Goal: Task Accomplishment & Management: Manage account settings

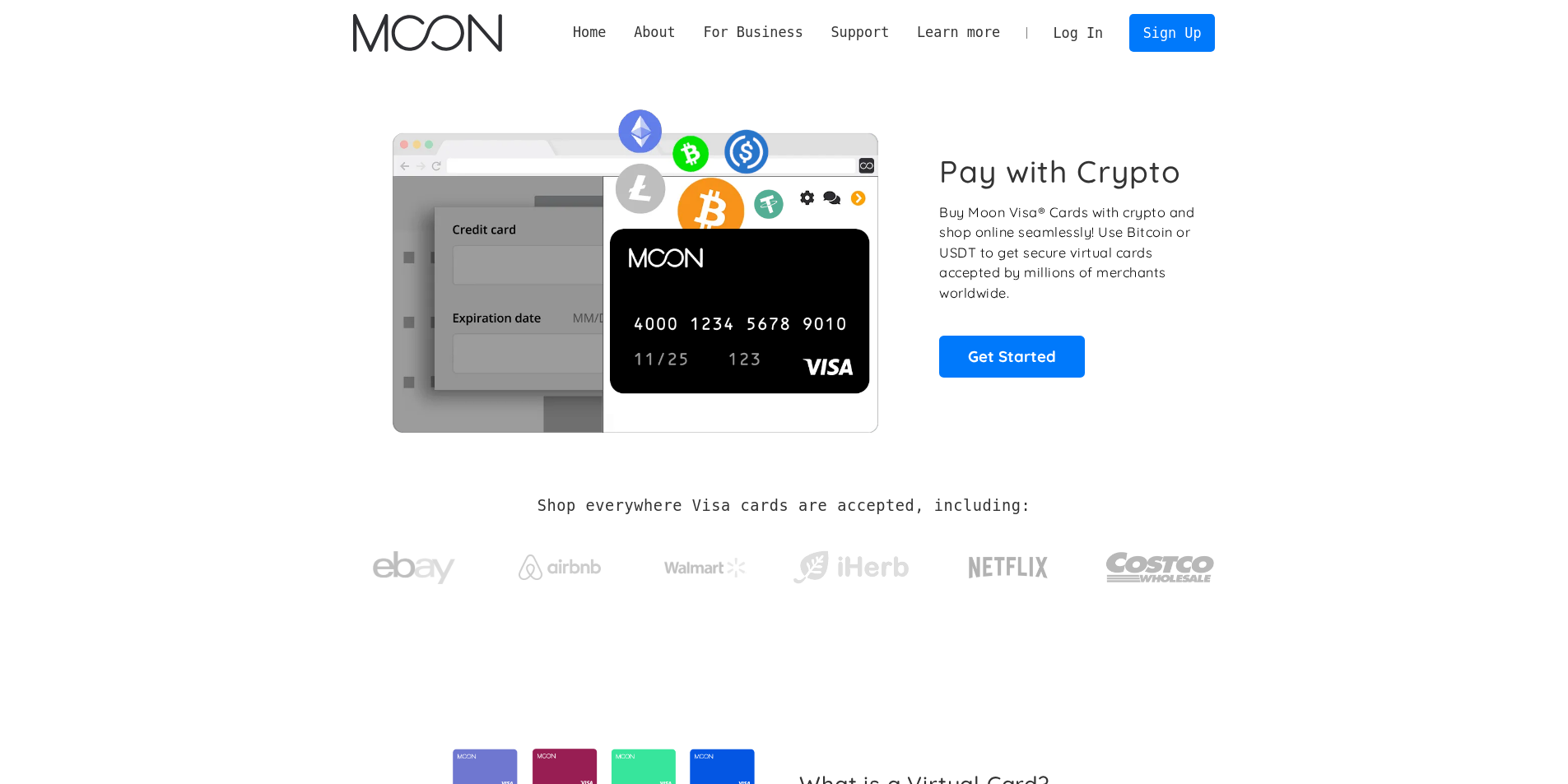
click at [1072, 27] on link "Log In" at bounding box center [1078, 33] width 77 height 36
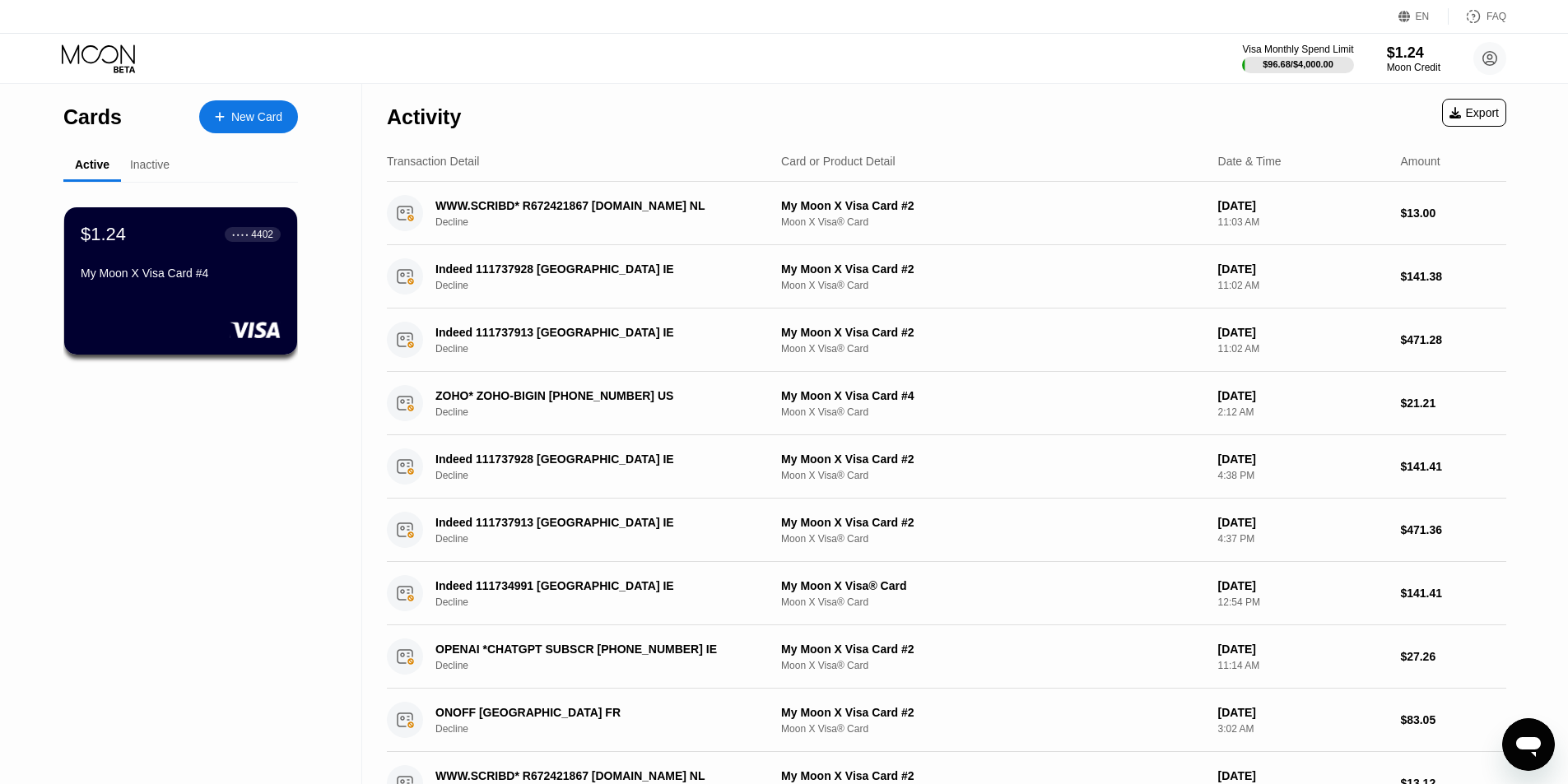
click at [1180, 544] on div "Moon X Visa® Card" at bounding box center [993, 539] width 424 height 12
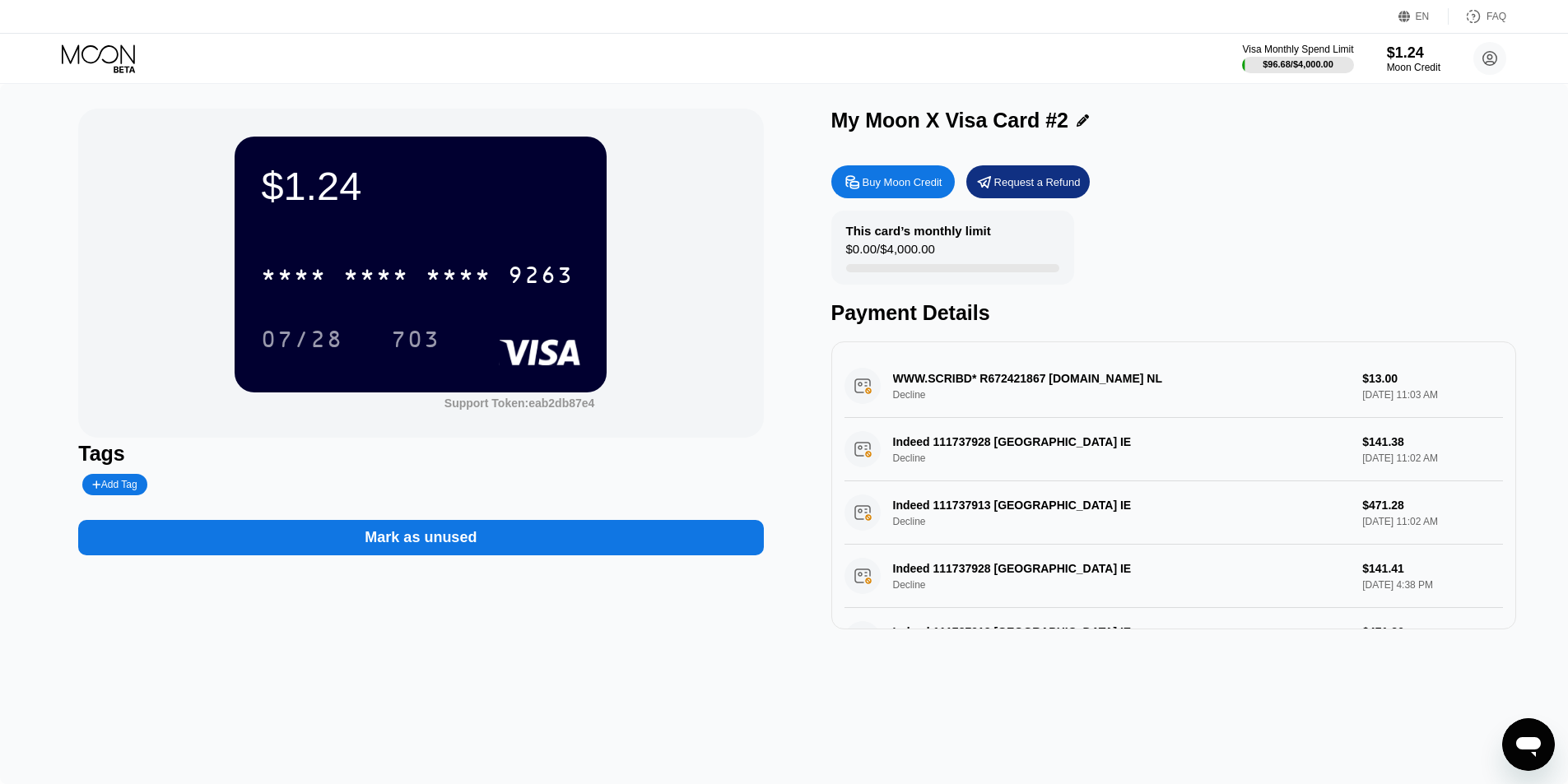
click at [116, 57] on icon at bounding box center [100, 58] width 76 height 28
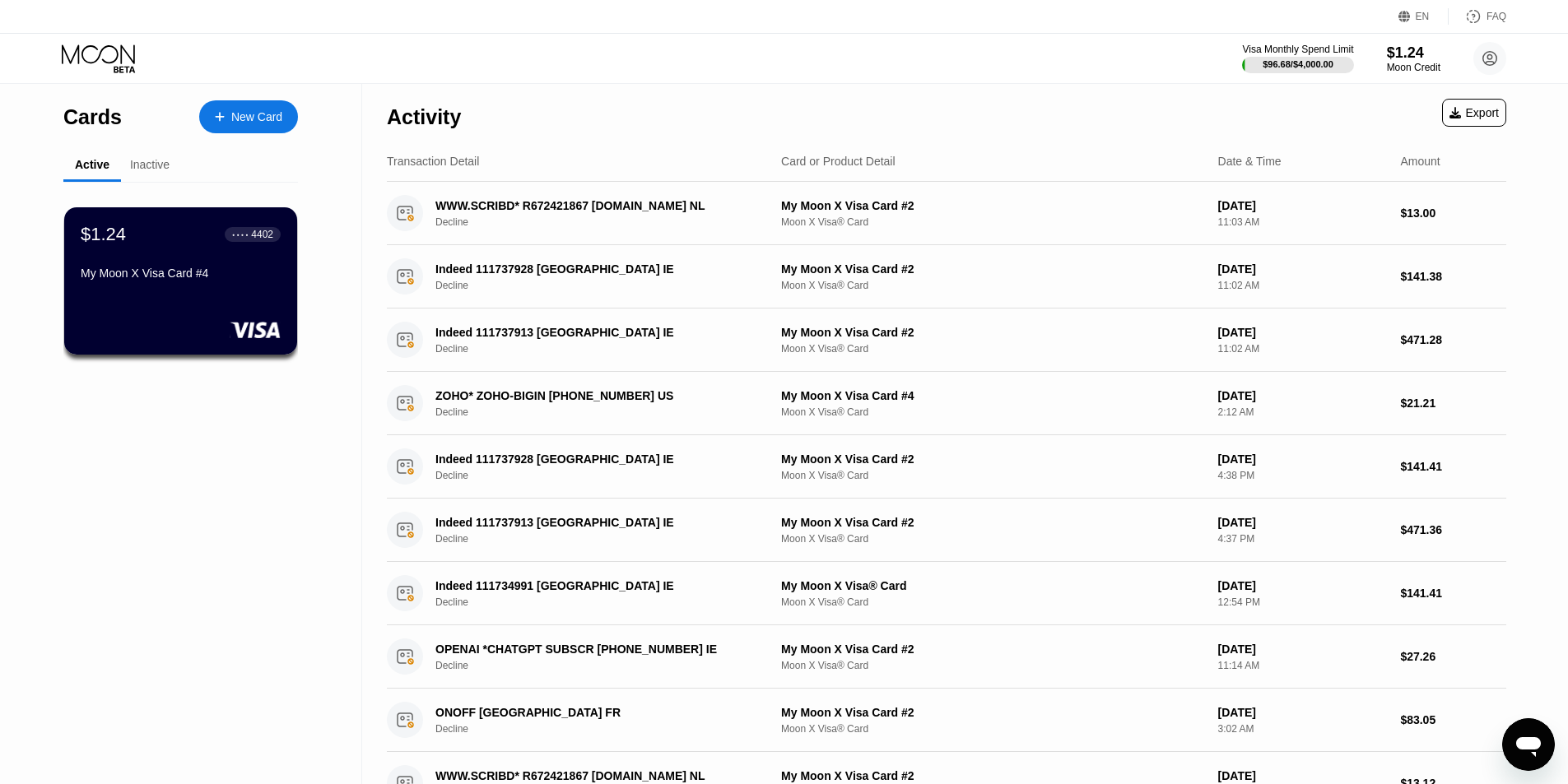
click at [1472, 57] on div "Visa Monthly Spend Limit $96.68 / $4,000.00 $1.24 Moon Credit [EMAIL_ADDRESS][D…" at bounding box center [1374, 58] width 264 height 33
click at [1485, 55] on circle at bounding box center [1489, 58] width 33 height 33
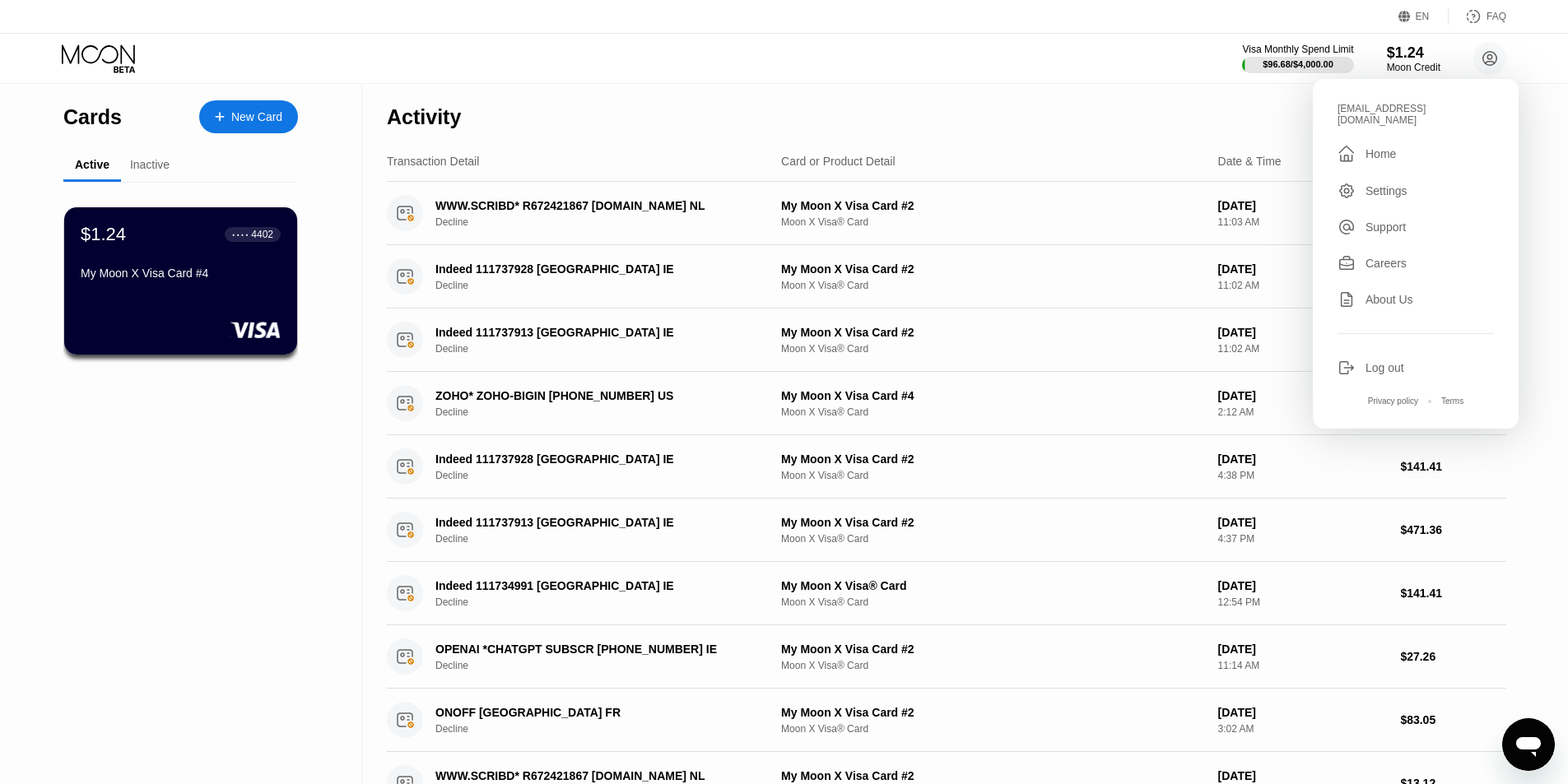
click at [144, 173] on div "Active Inactive" at bounding box center [180, 166] width 235 height 32
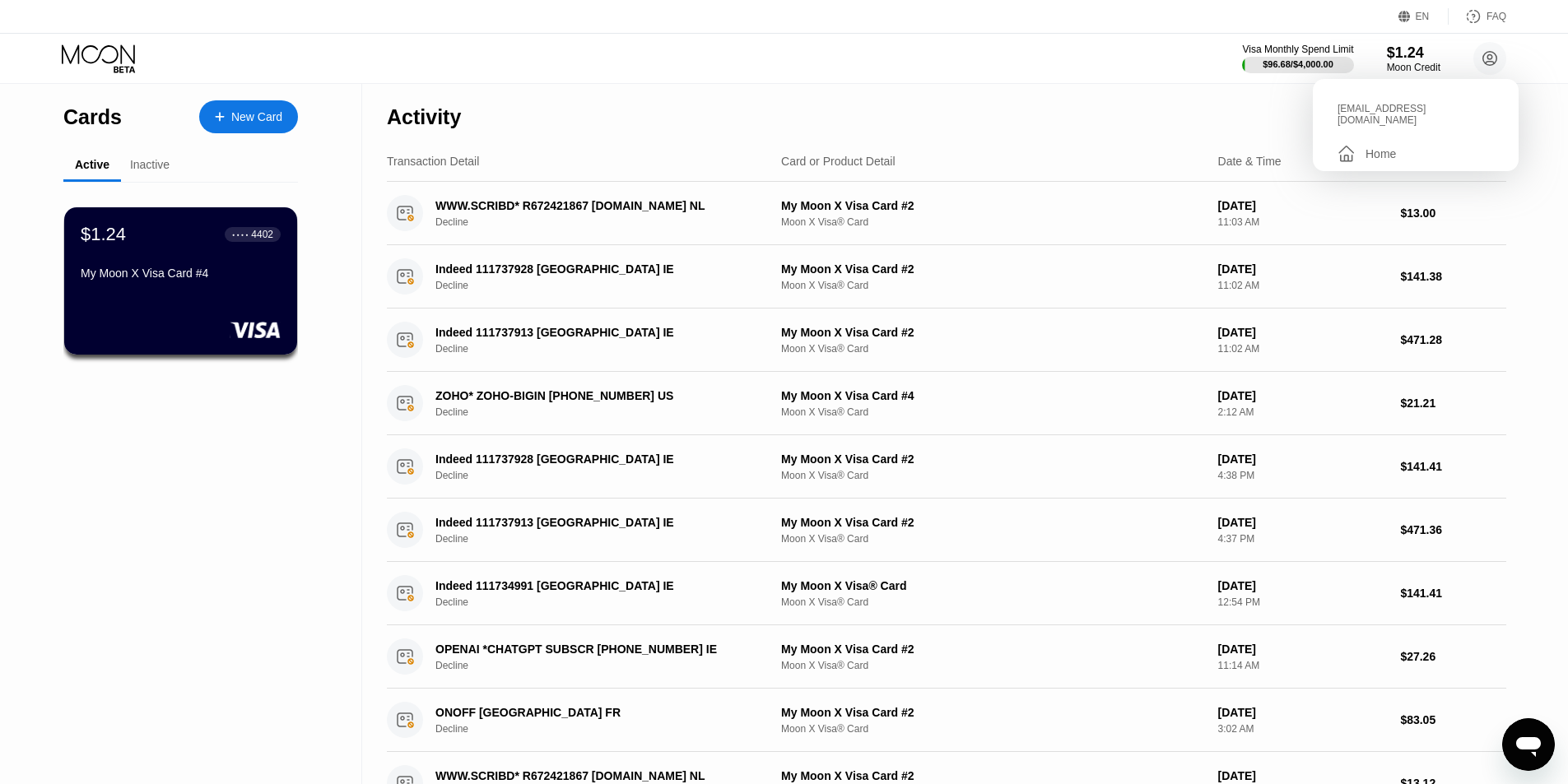
click at [124, 176] on div "Inactive" at bounding box center [149, 166] width 58 height 32
click at [137, 171] on div "Inactive" at bounding box center [150, 164] width 40 height 13
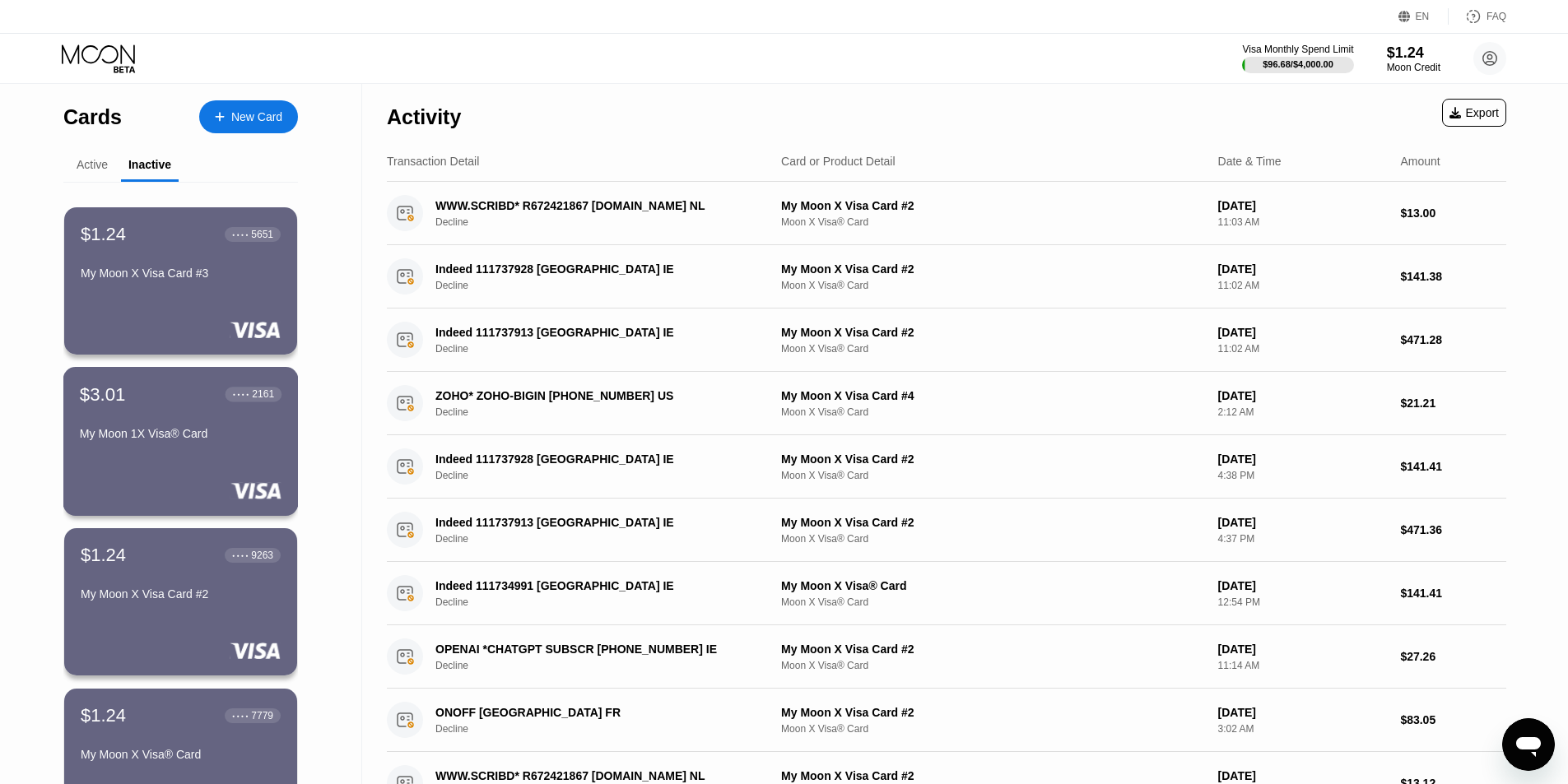
scroll to position [247, 0]
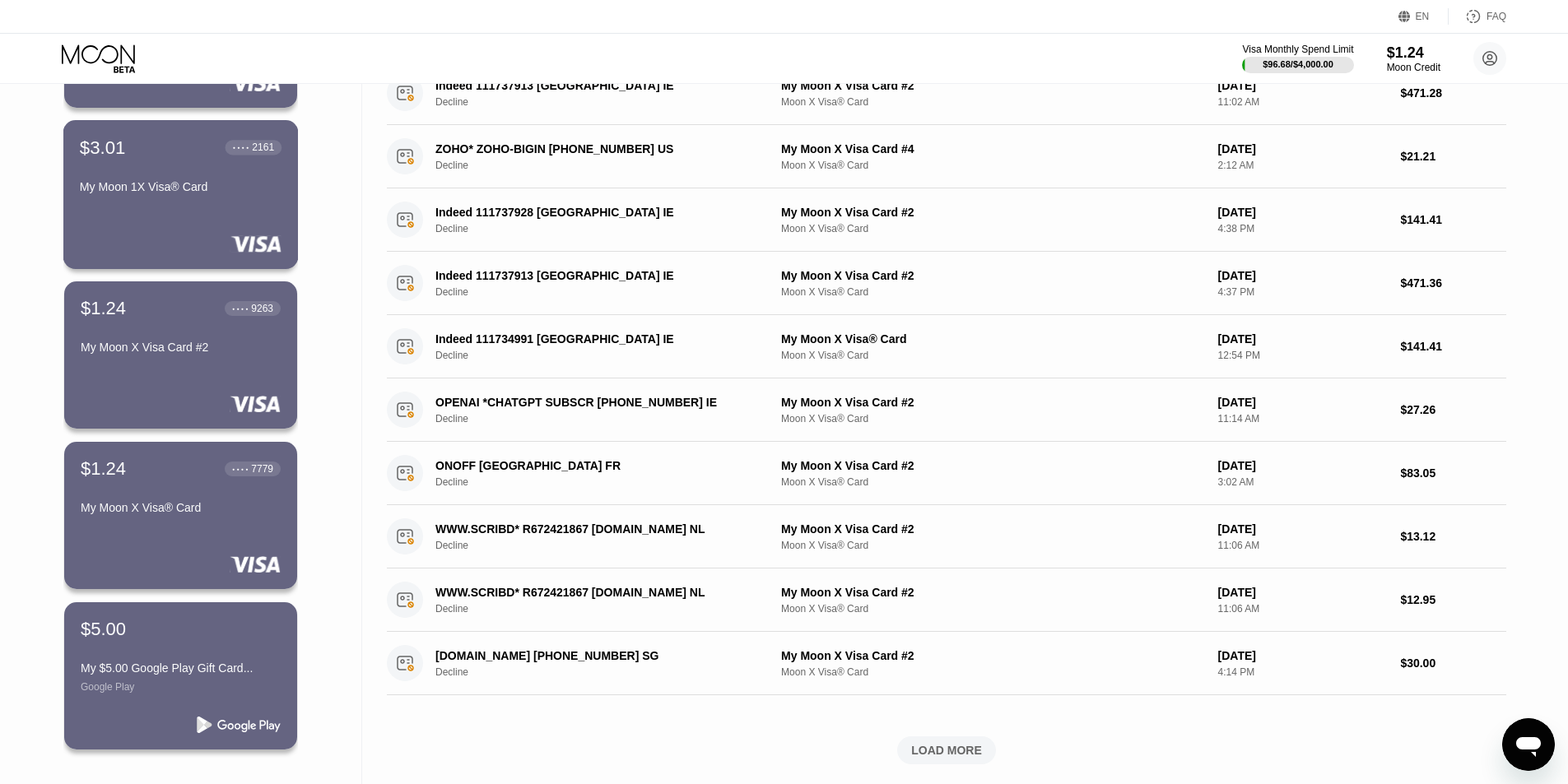
click at [178, 224] on div "$3.01 ● ● ● ● 2161 My Moon 1X Visa® Card" at bounding box center [181, 195] width 236 height 149
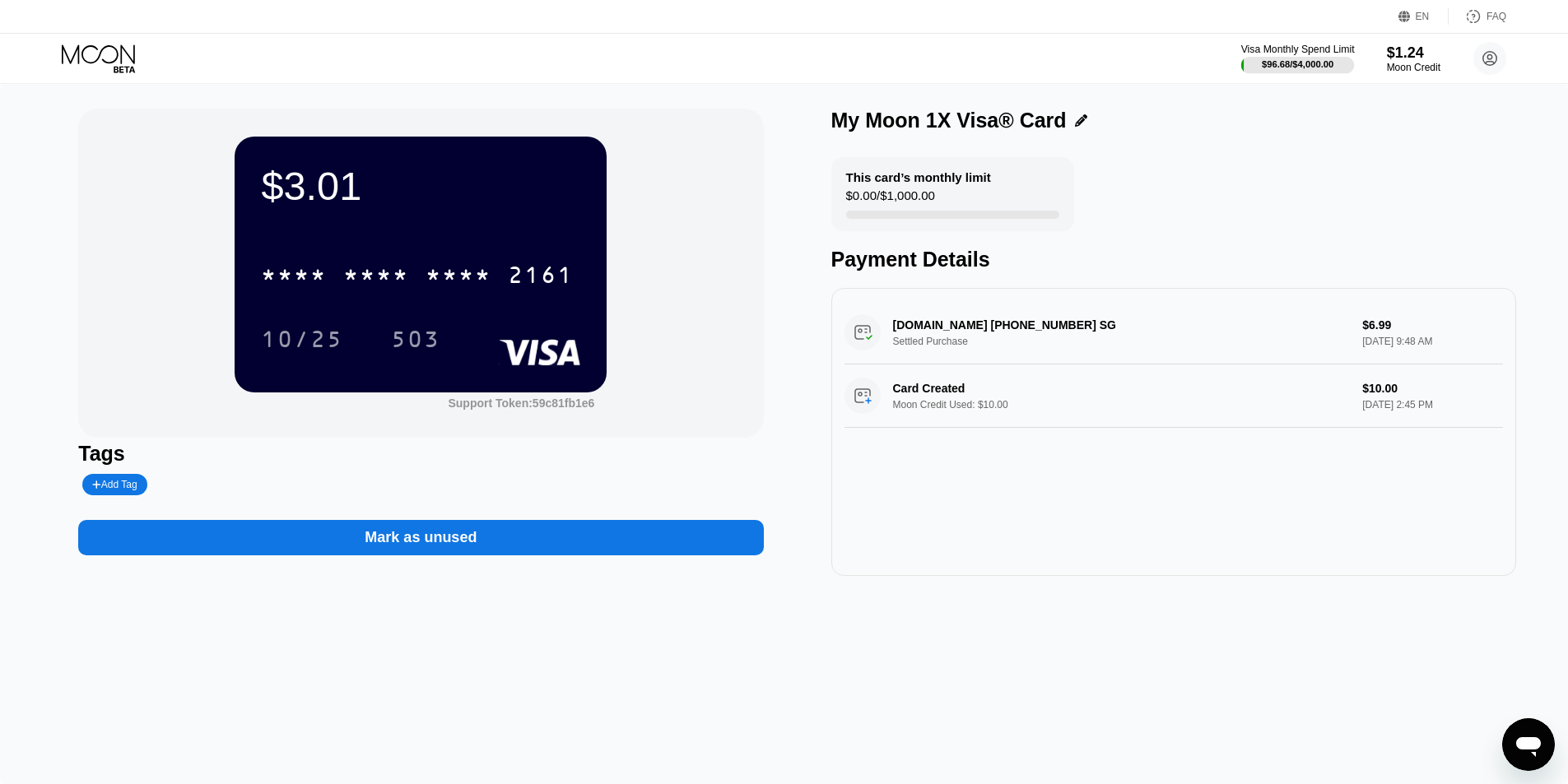
drag, startPoint x: 1329, startPoint y: 73, endPoint x: 1380, endPoint y: 57, distance: 53.5
click at [1329, 72] on div at bounding box center [1298, 65] width 113 height 17
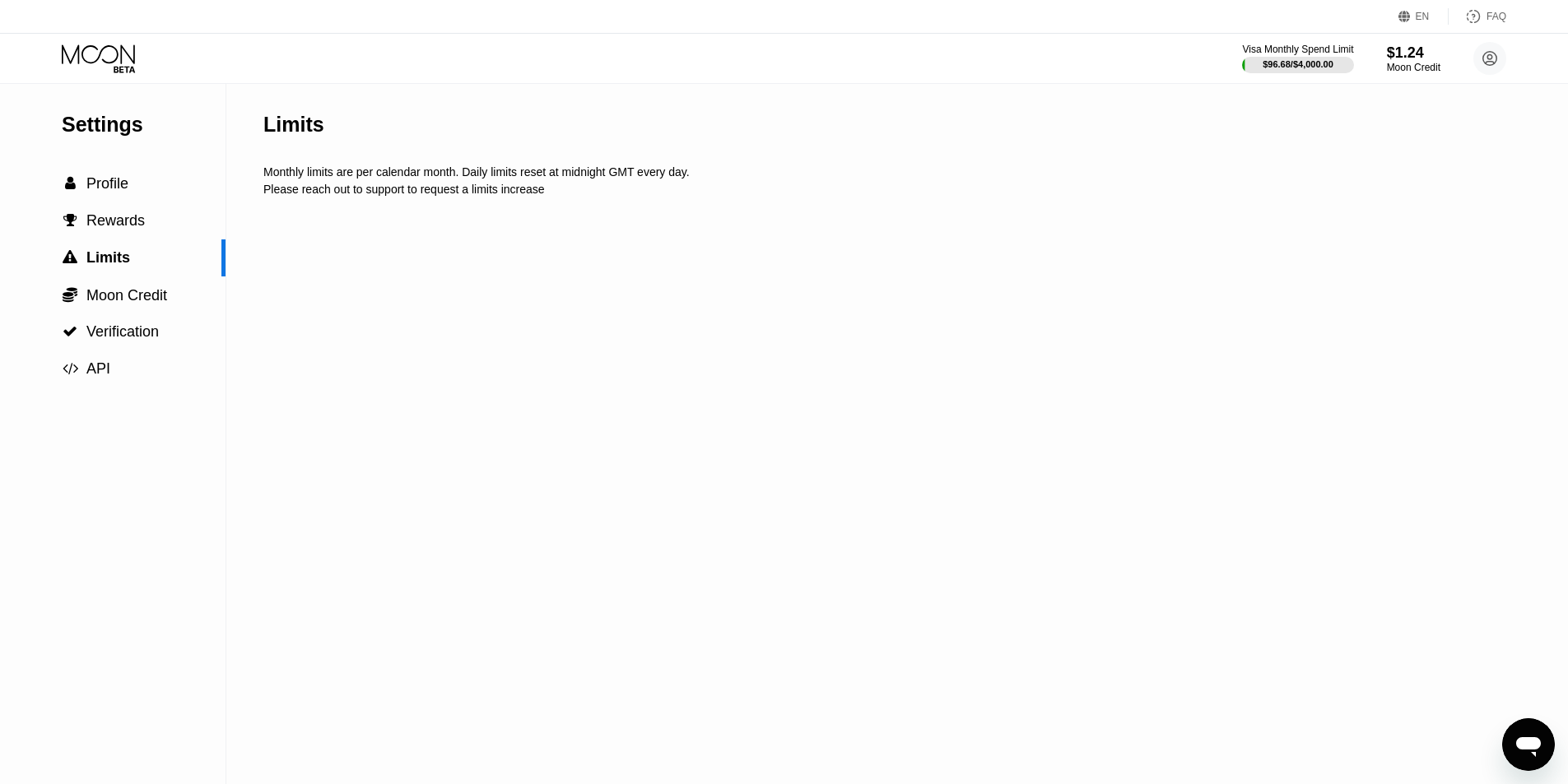
click at [1488, 58] on icon at bounding box center [1490, 58] width 9 height 9
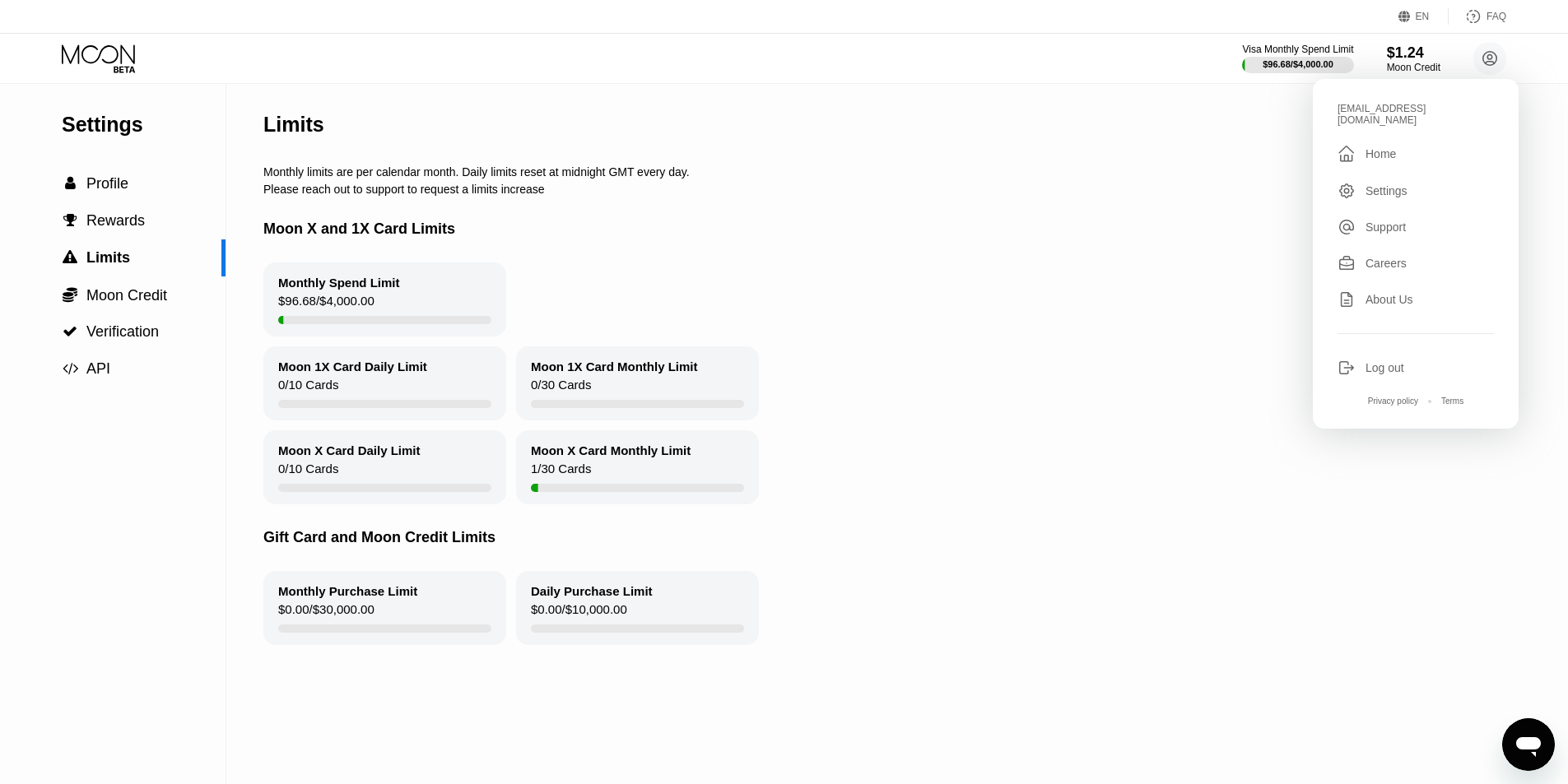
drag, startPoint x: 338, startPoint y: 270, endPoint x: 339, endPoint y: 294, distance: 24.0
click at [336, 282] on div "Moon X and 1X Card Limits Monthly Spend Limit $96.68 / $4,000.00 Moon 1X Card D…" at bounding box center [890, 350] width 1254 height 308
click at [339, 290] on div "Monthly Spend Limit" at bounding box center [339, 283] width 121 height 14
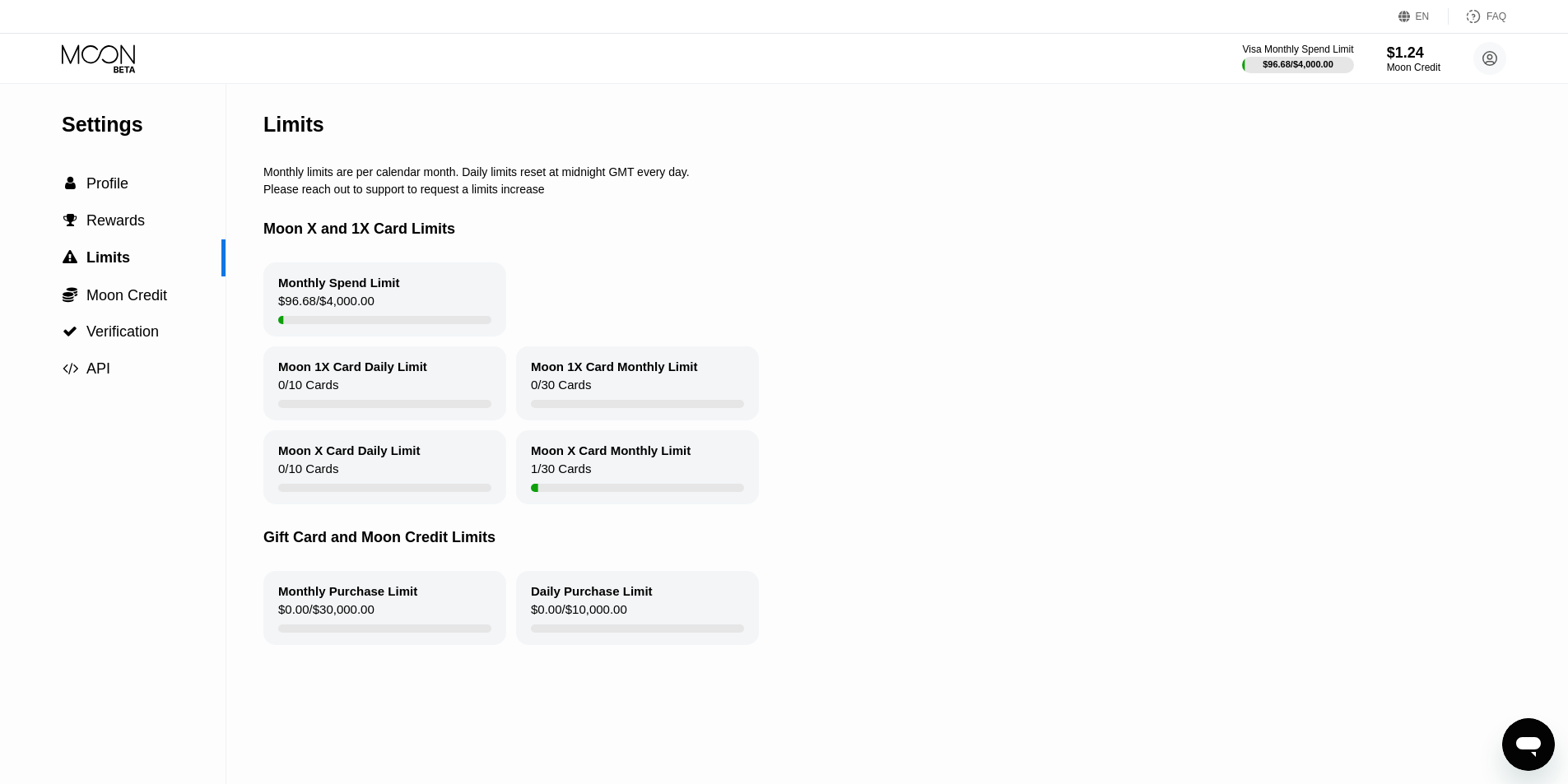
click at [339, 290] on div "Monthly Spend Limit" at bounding box center [339, 283] width 121 height 14
click at [305, 316] on div "$96.68 / $4,000.00" at bounding box center [326, 304] width 97 height 22
click at [304, 316] on div "$96.68 / $4,000.00" at bounding box center [326, 304] width 97 height 22
click at [300, 316] on div "$96.68 / $4,000.00" at bounding box center [326, 304] width 97 height 22
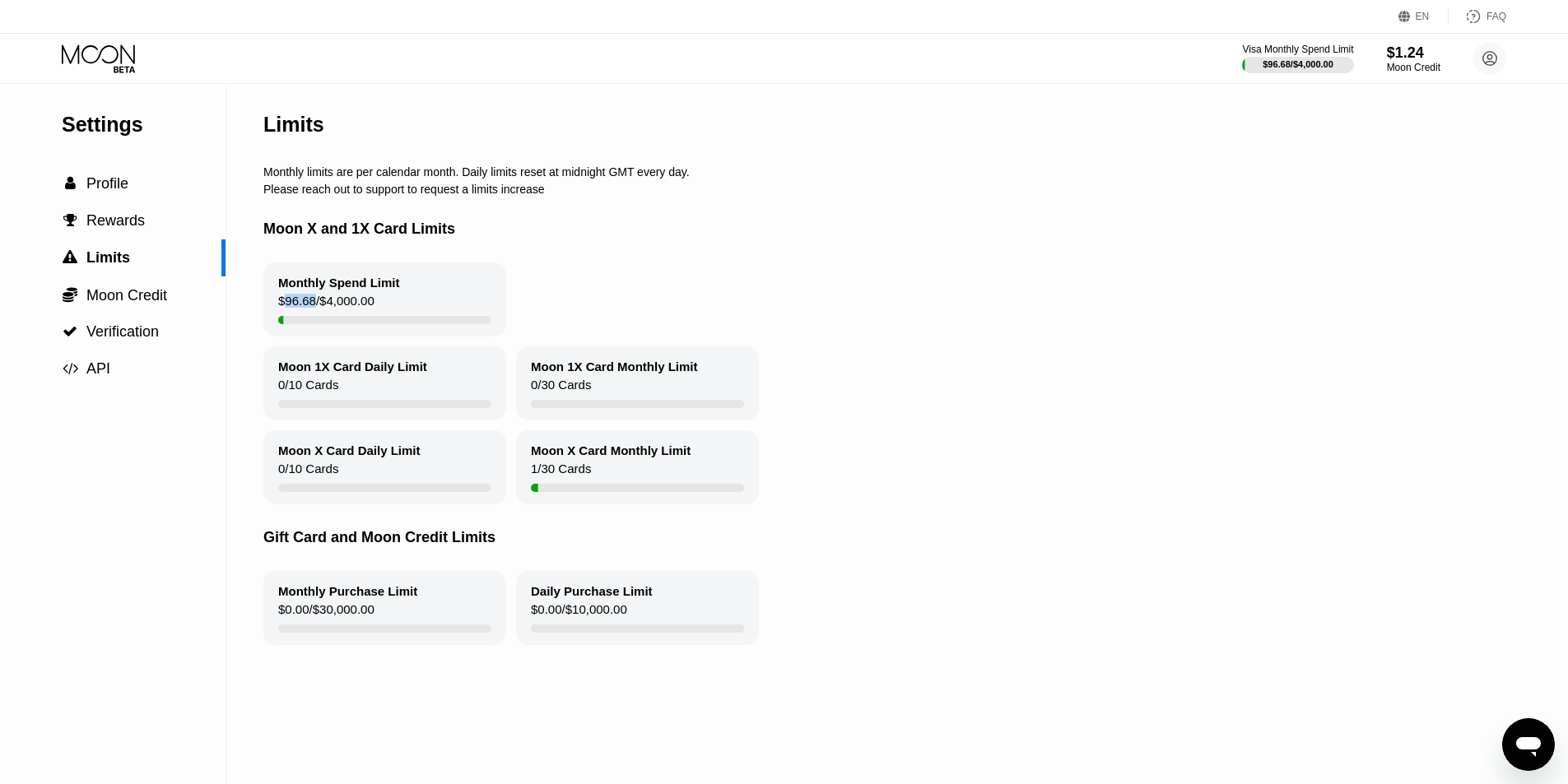
click at [364, 374] on div "Moon 1X Card Daily Limit" at bounding box center [353, 367] width 149 height 14
click at [453, 571] on div "Gift Card and Moon Credit Limits" at bounding box center [890, 537] width 1254 height 66
click at [455, 598] on div "Monthly Purchase Limit $0.00 / $30,000.00" at bounding box center [385, 608] width 243 height 74
click at [541, 598] on div "Daily Purchase Limit" at bounding box center [591, 591] width 121 height 14
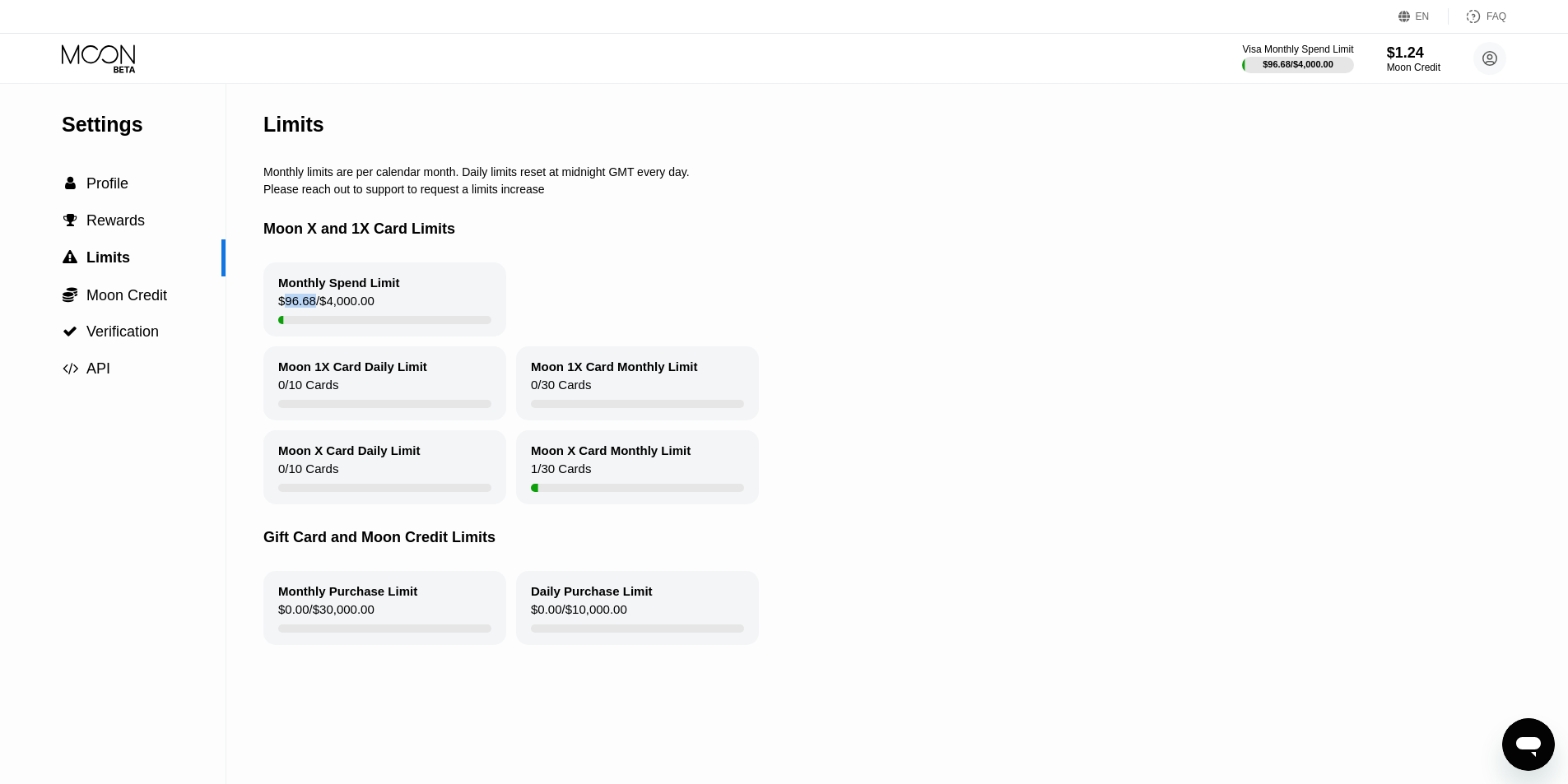
drag, startPoint x: 541, startPoint y: 598, endPoint x: 552, endPoint y: 604, distance: 12.5
click at [542, 598] on div "Daily Purchase Limit" at bounding box center [591, 591] width 121 height 14
click at [555, 598] on div "Daily Purchase Limit" at bounding box center [591, 591] width 121 height 14
click at [562, 598] on div "Daily Purchase Limit" at bounding box center [591, 591] width 121 height 14
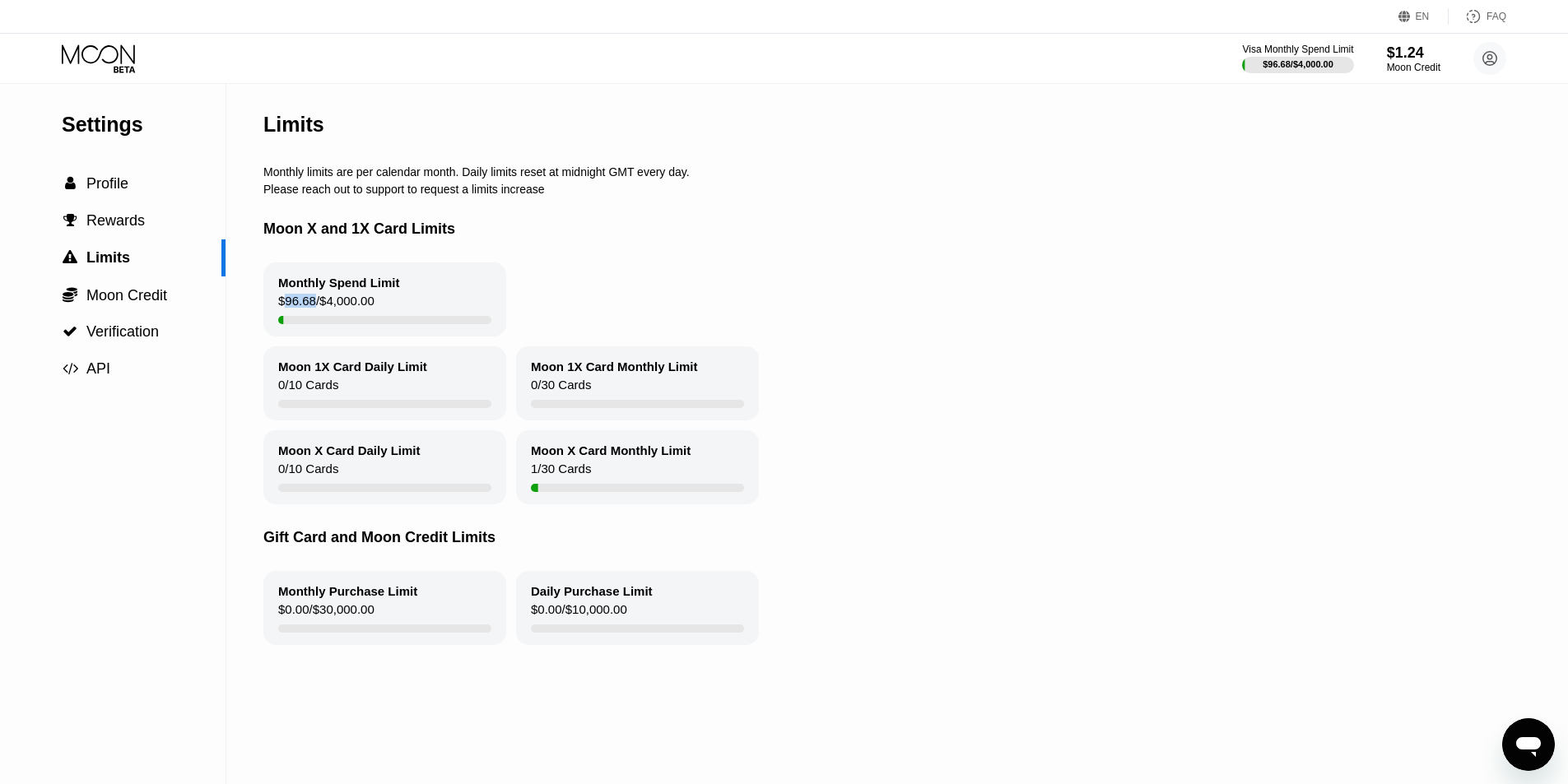
click at [562, 598] on div "Daily Purchase Limit" at bounding box center [591, 591] width 121 height 14
click at [692, 567] on div "Gift Card and Moon Credit Limits" at bounding box center [890, 537] width 1254 height 66
click at [847, 449] on div "Moon X Card Daily Limit 0 / 10 Cards Moon X Card Monthly Limit 1 / 30 Cards" at bounding box center [890, 468] width 1254 height 74
click at [697, 306] on div "Monthly Spend Limit $96.68 / $4,000.00" at bounding box center [890, 299] width 1254 height 74
